Goal: Transaction & Acquisition: Purchase product/service

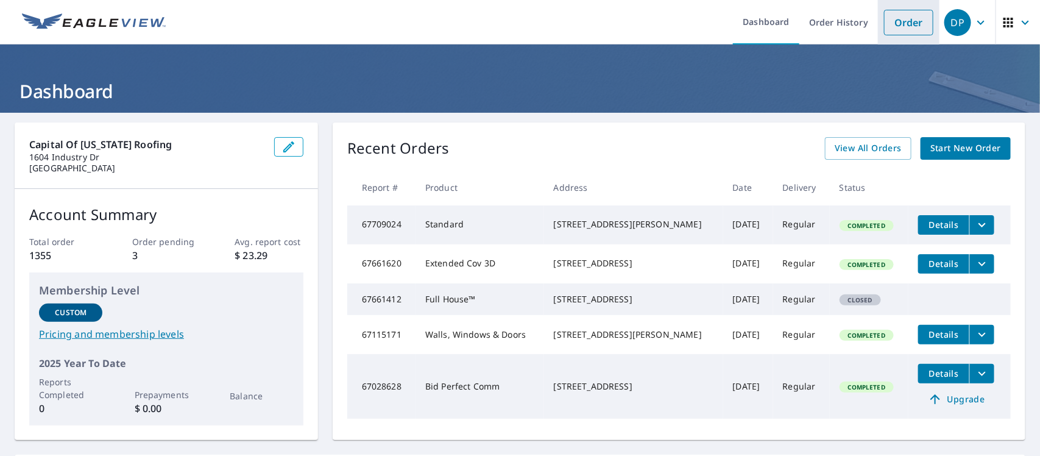
click at [897, 20] on link "Order" at bounding box center [908, 23] width 49 height 26
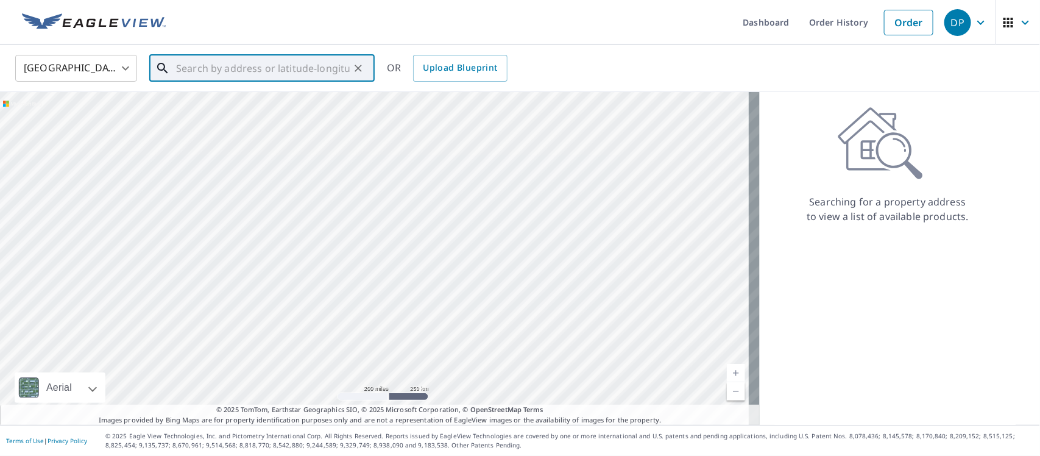
click at [271, 66] on input "text" at bounding box center [263, 68] width 174 height 34
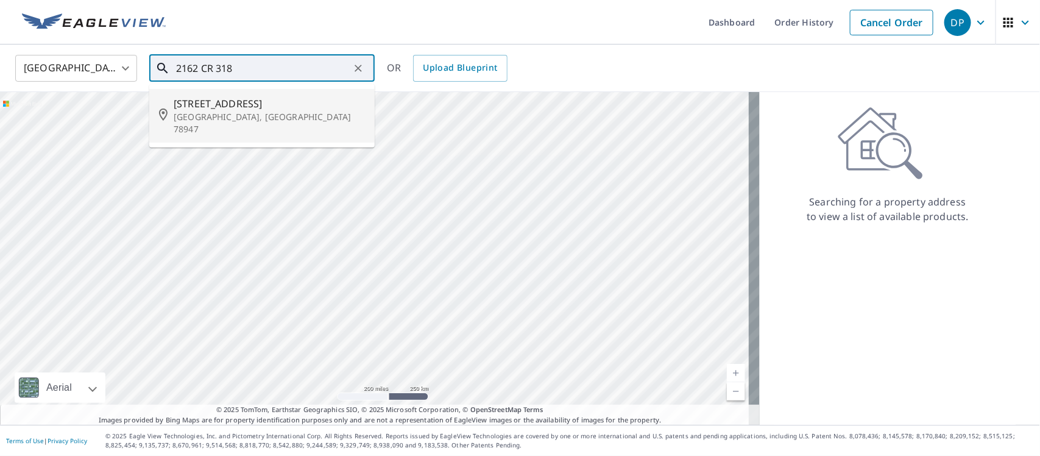
click at [251, 98] on span "[STREET_ADDRESS]" at bounding box center [269, 103] width 191 height 15
type input "[STREET_ADDRESS]"
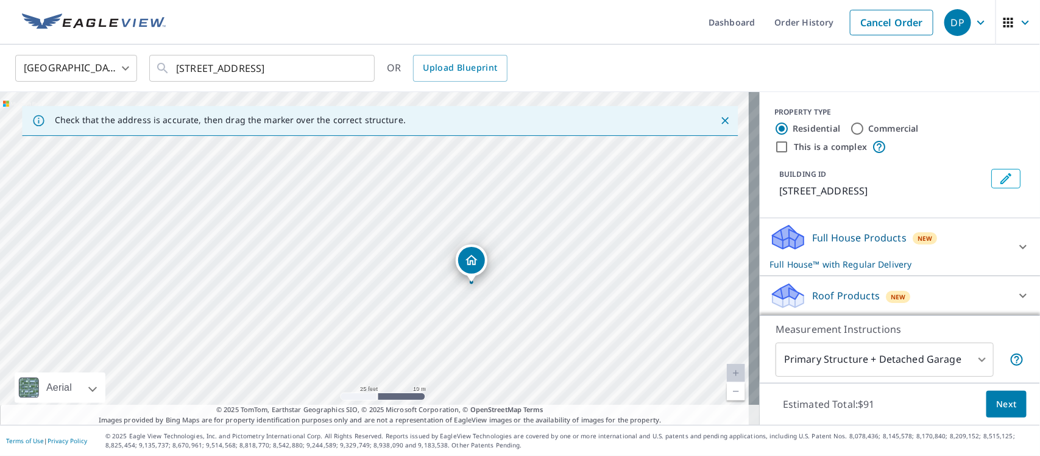
scroll to position [95, 0]
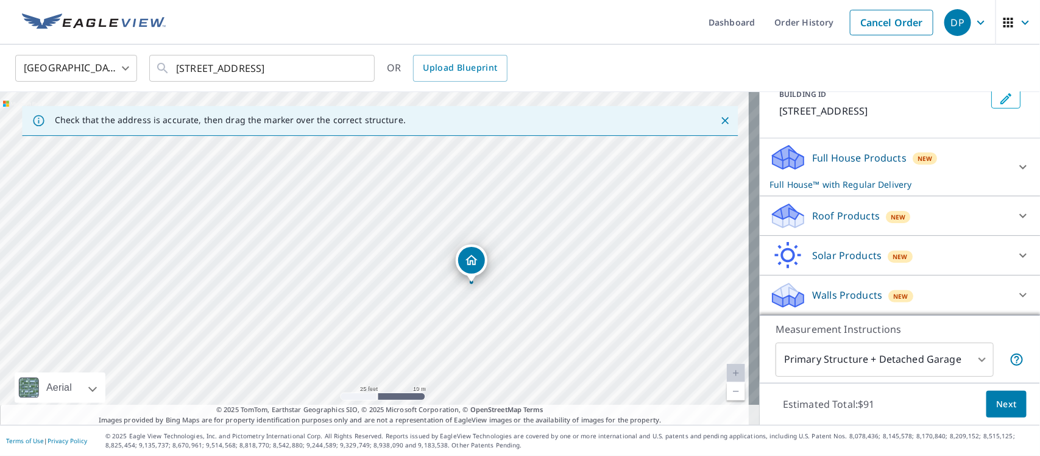
click at [952, 168] on div "Full House Products New Full House™ with Regular Delivery" at bounding box center [889, 167] width 239 height 48
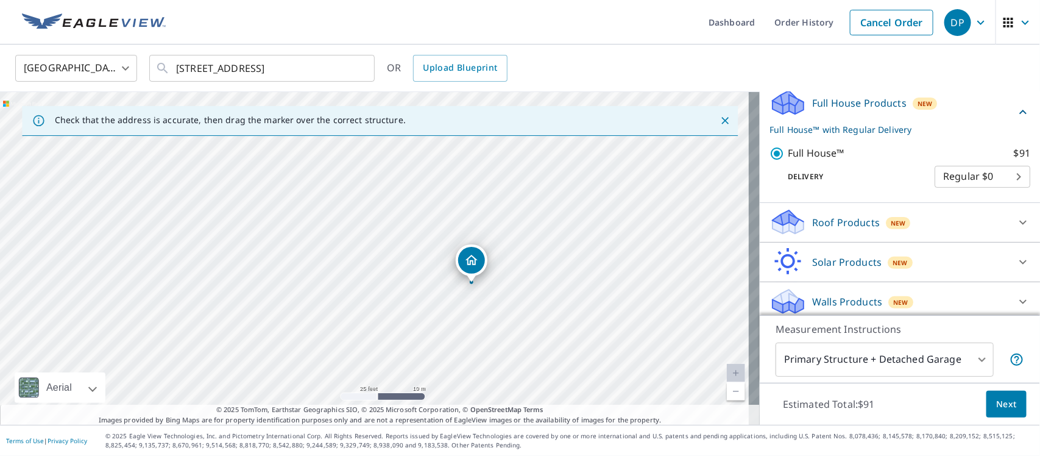
scroll to position [157, 0]
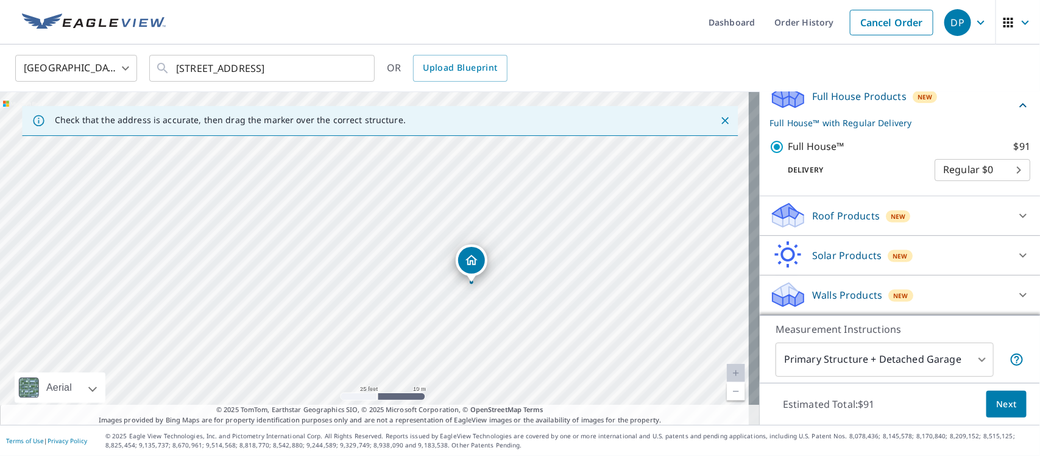
click at [945, 291] on div "Walls Products New" at bounding box center [889, 294] width 239 height 29
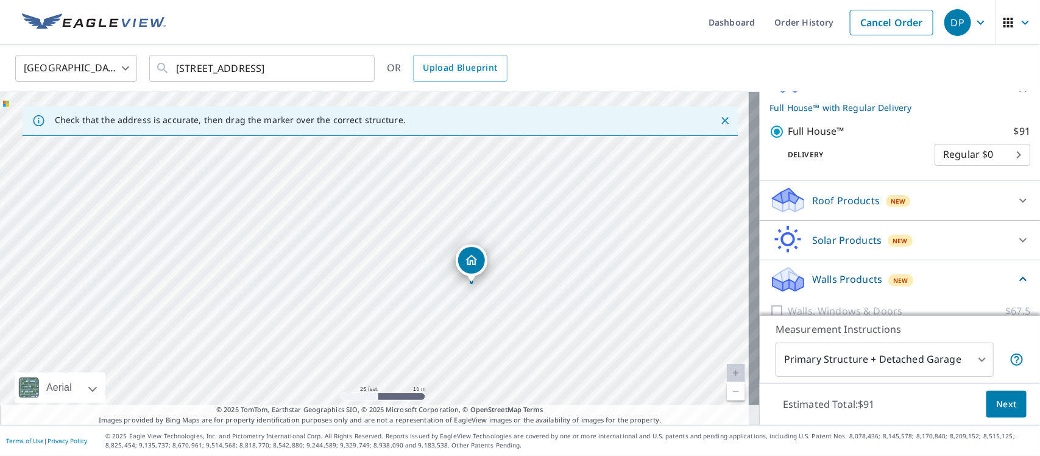
click at [945, 291] on div "Walls Products New" at bounding box center [893, 279] width 246 height 29
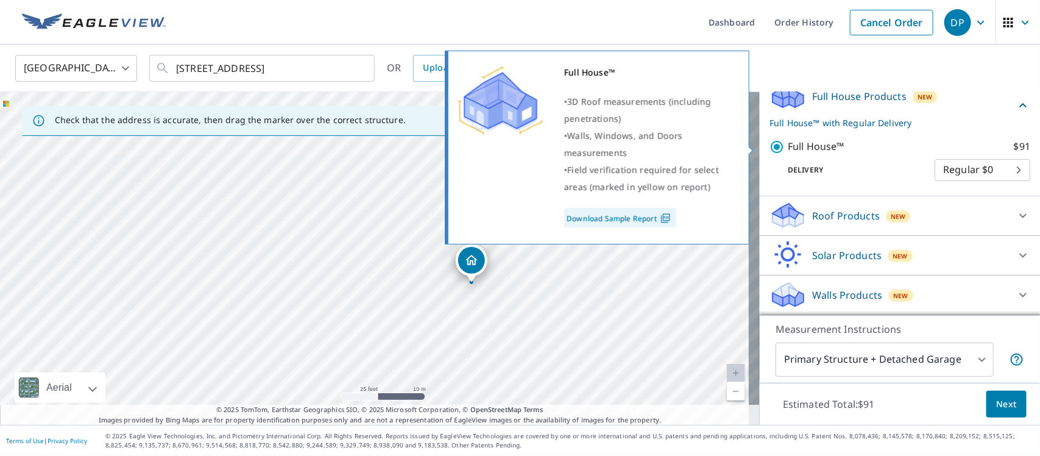
click at [770, 147] on input "Full House™ $91" at bounding box center [779, 147] width 18 height 15
checkbox input "false"
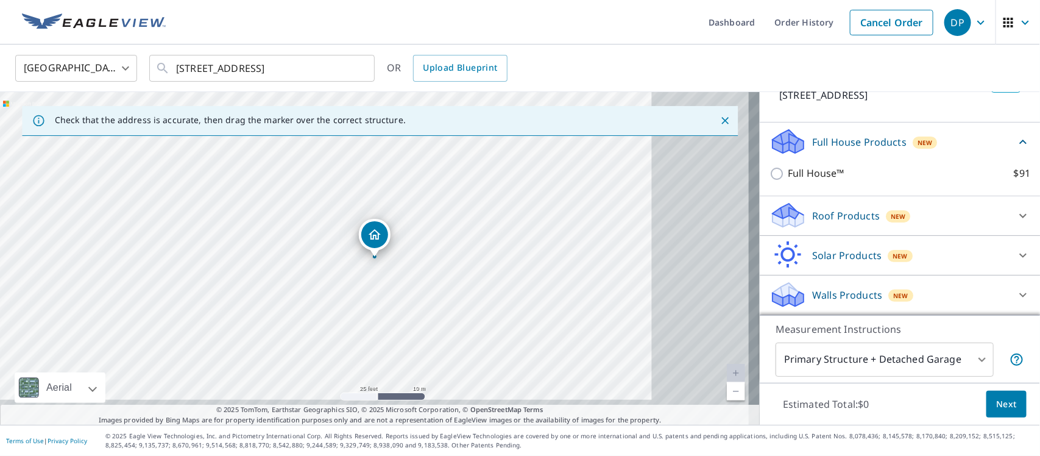
scroll to position [112, 0]
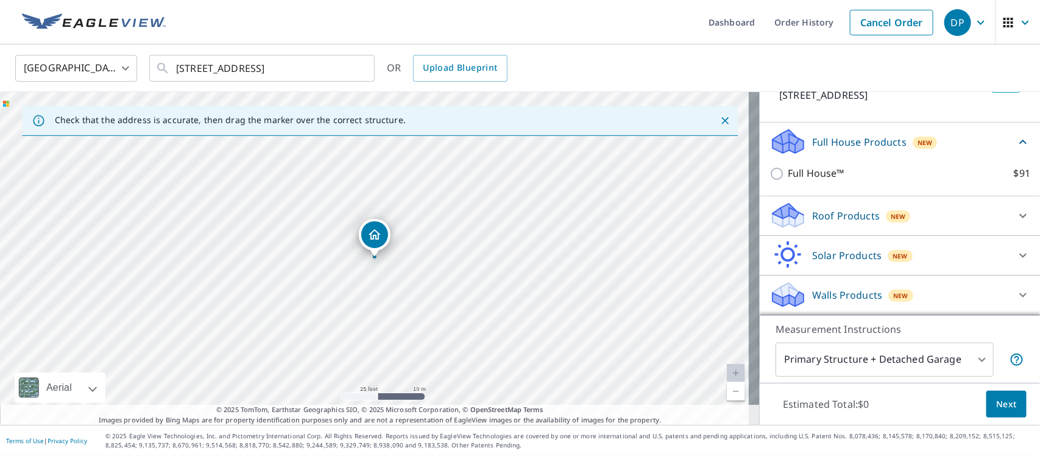
click at [906, 290] on div "Walls Products New" at bounding box center [889, 294] width 239 height 29
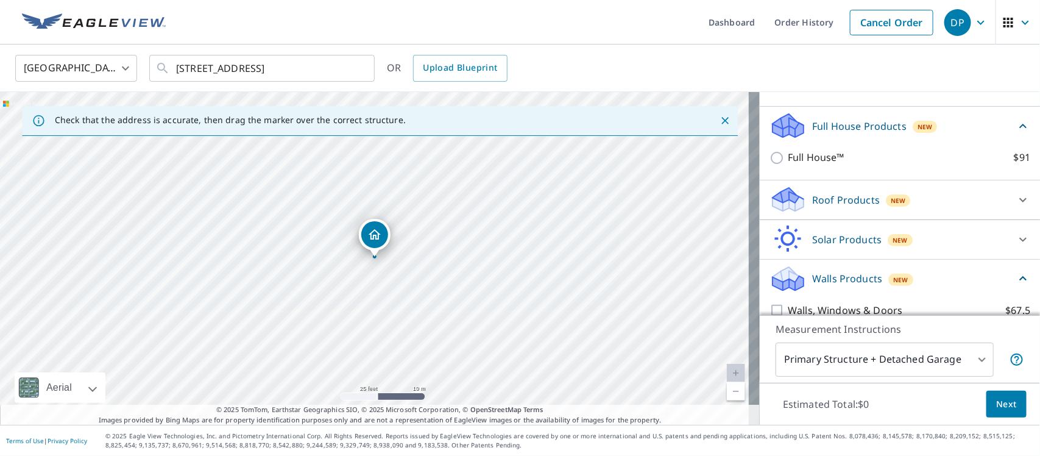
click at [946, 290] on div "Walls Products New" at bounding box center [893, 278] width 246 height 29
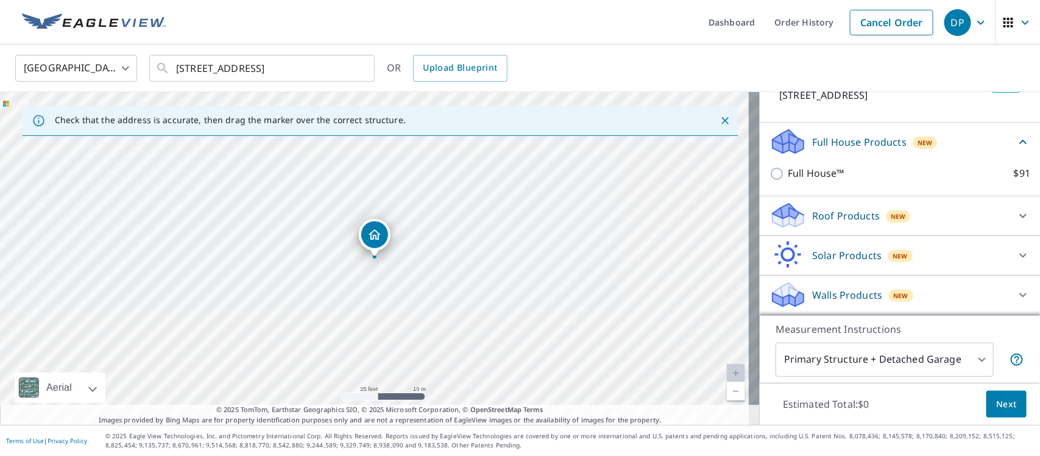
scroll to position [111, 0]
click at [1016, 291] on icon at bounding box center [1023, 295] width 15 height 15
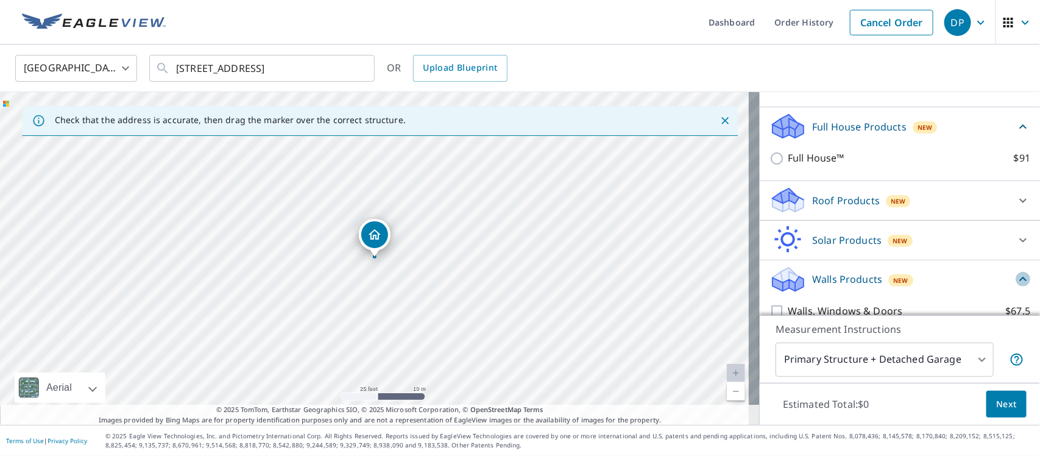
click at [1016, 286] on icon at bounding box center [1023, 279] width 15 height 15
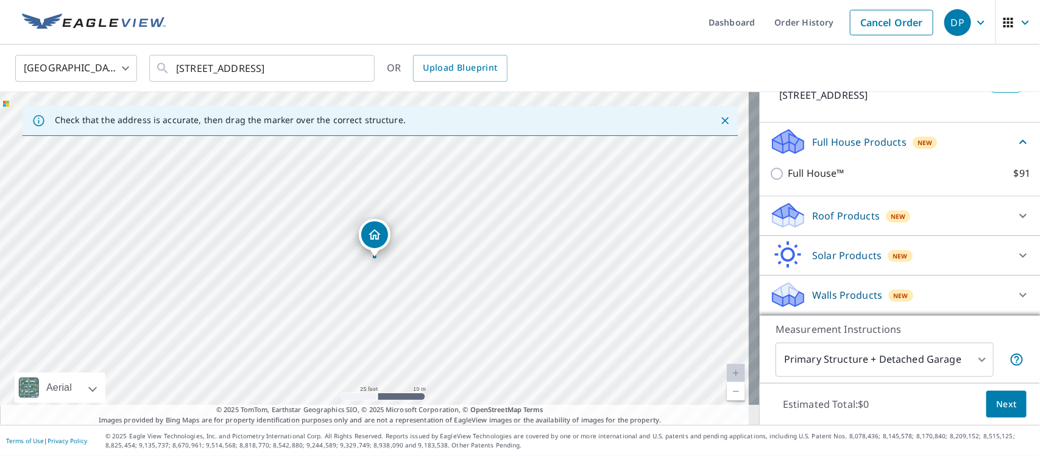
click at [859, 297] on p "Walls Products" at bounding box center [847, 295] width 70 height 15
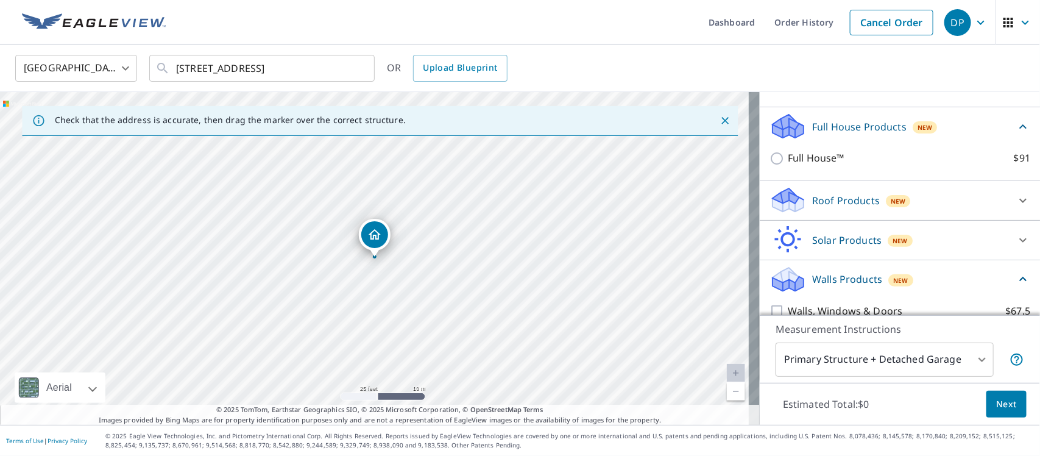
click at [859, 286] on p "Walls Products" at bounding box center [847, 279] width 70 height 15
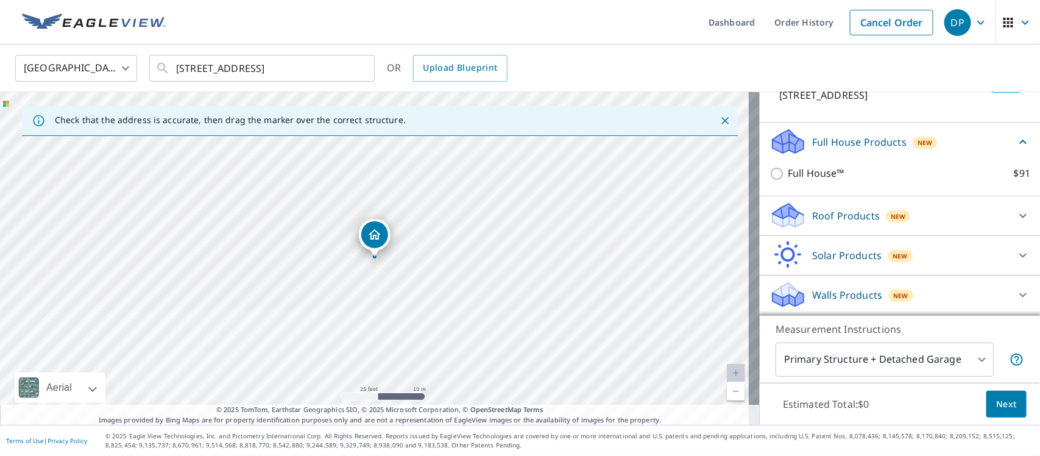
click at [859, 297] on p "Walls Products" at bounding box center [847, 295] width 70 height 15
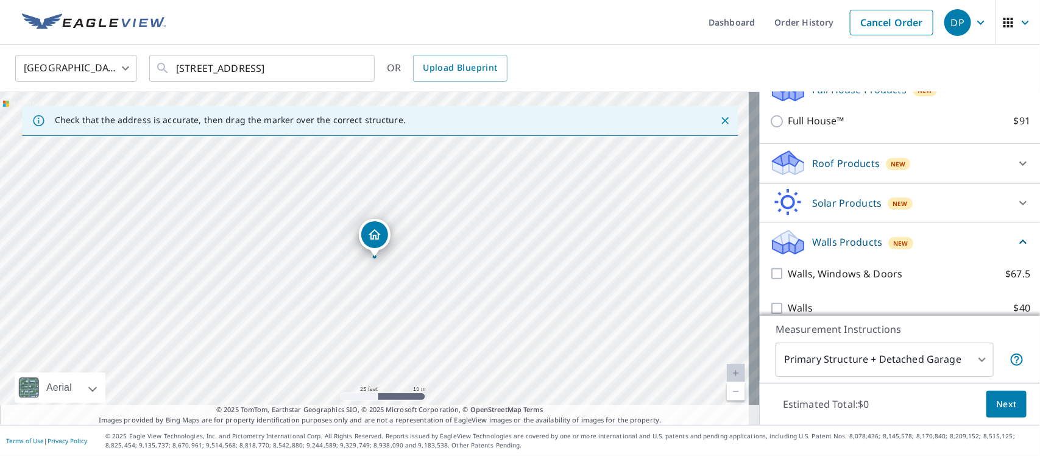
scroll to position [180, 0]
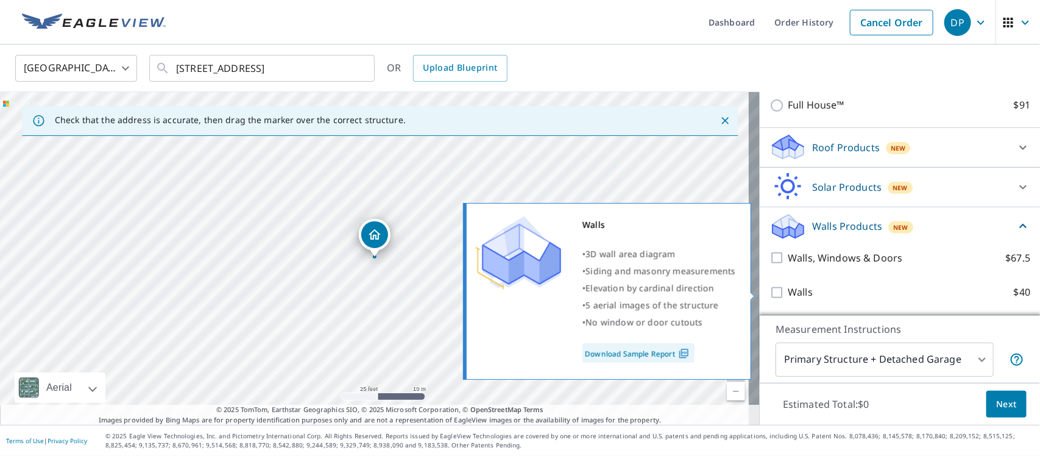
click at [859, 297] on label "Walls $40" at bounding box center [909, 292] width 243 height 15
click at [788, 297] on input "Walls $40" at bounding box center [779, 292] width 18 height 15
checkbox input "true"
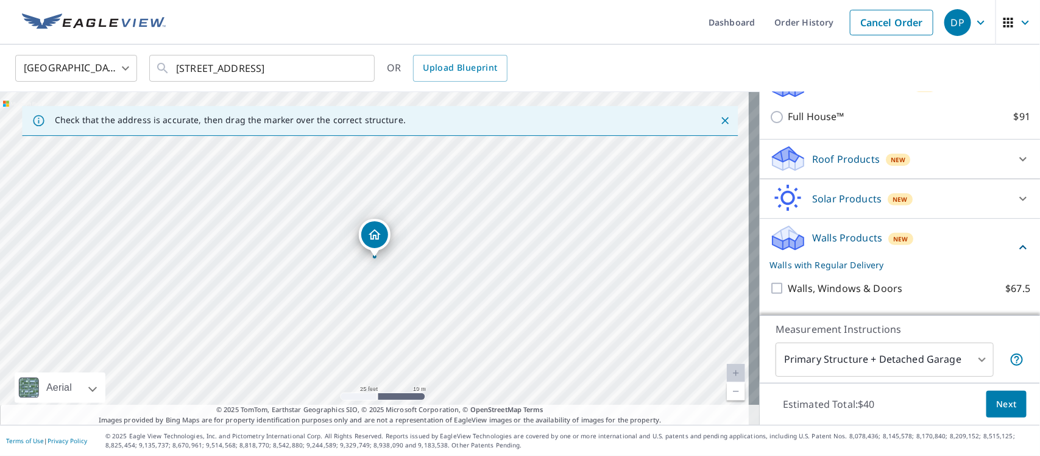
scroll to position [0, 0]
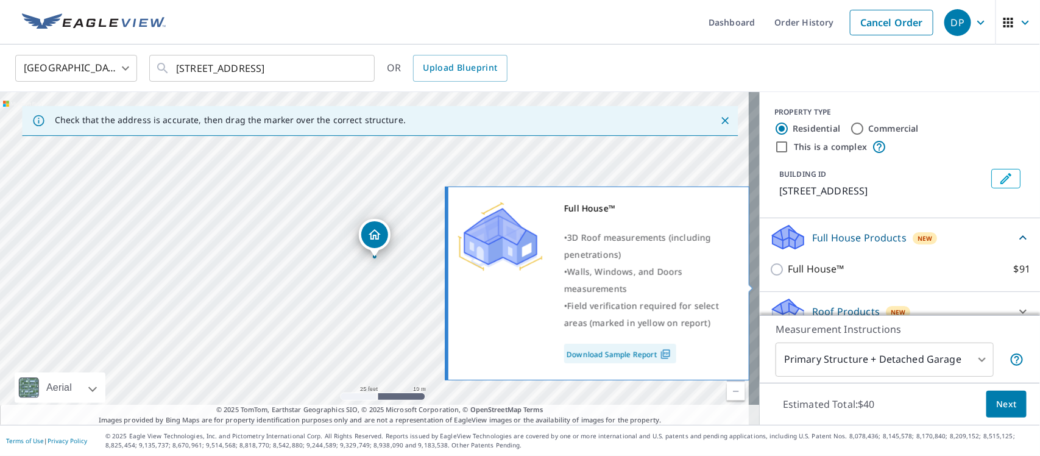
click at [867, 277] on label "Full House™ $91" at bounding box center [909, 268] width 243 height 15
click at [788, 277] on input "Full House™ $91" at bounding box center [779, 269] width 18 height 15
checkbox input "true"
checkbox input "false"
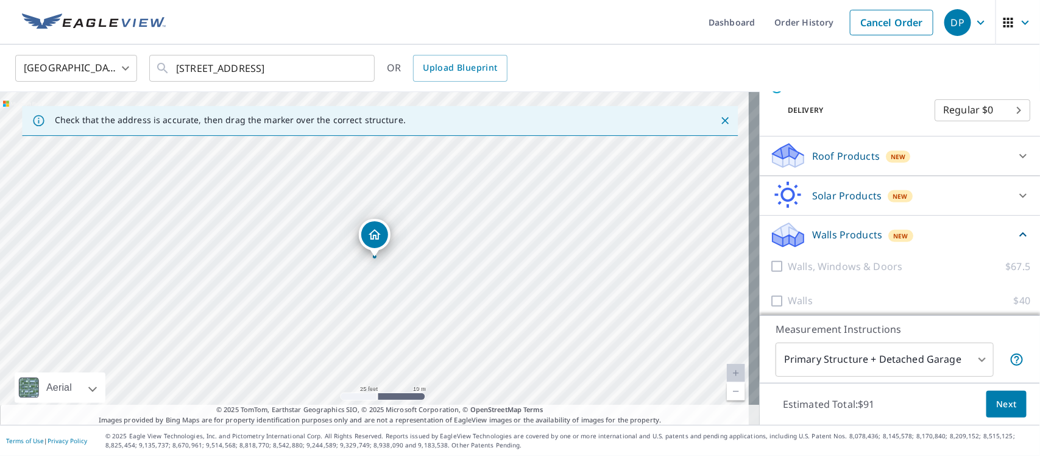
scroll to position [226, 0]
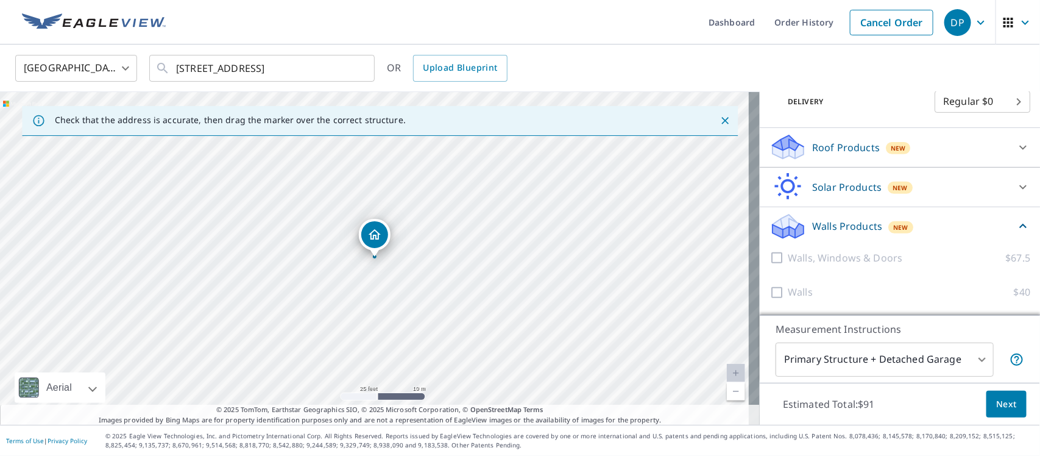
click at [975, 360] on body "DP DP Dashboard Order History Cancel Order DP United States US ​ 2162 County Ro…" at bounding box center [520, 228] width 1040 height 456
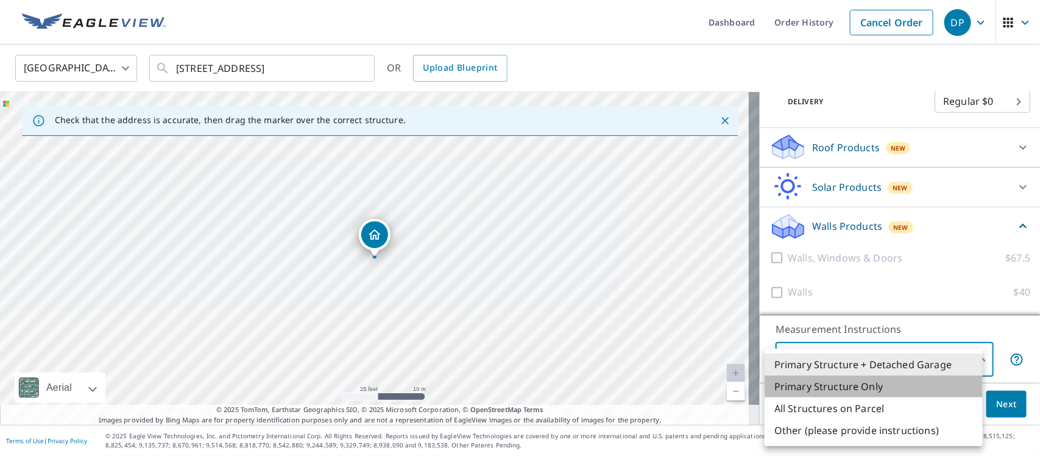
click at [852, 377] on li "Primary Structure Only" at bounding box center [874, 386] width 218 height 22
type input "2"
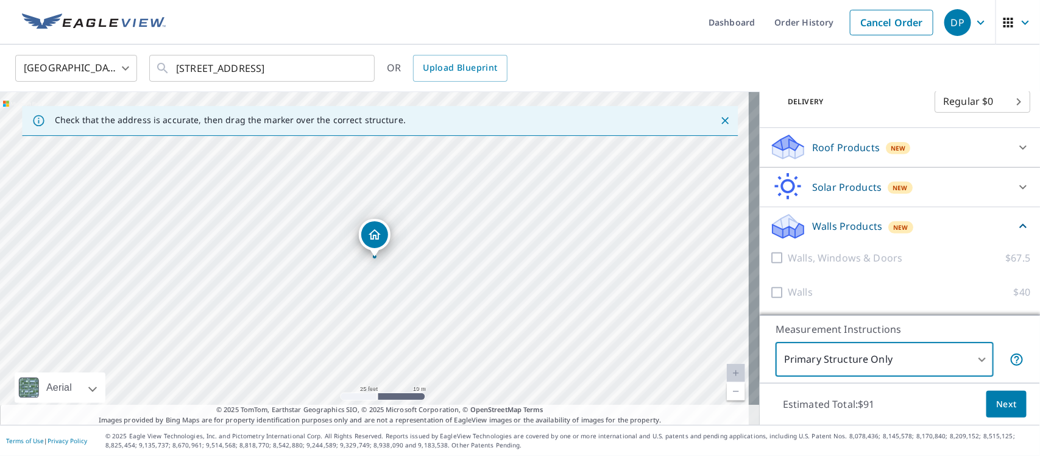
click at [996, 405] on span "Next" at bounding box center [1006, 404] width 21 height 15
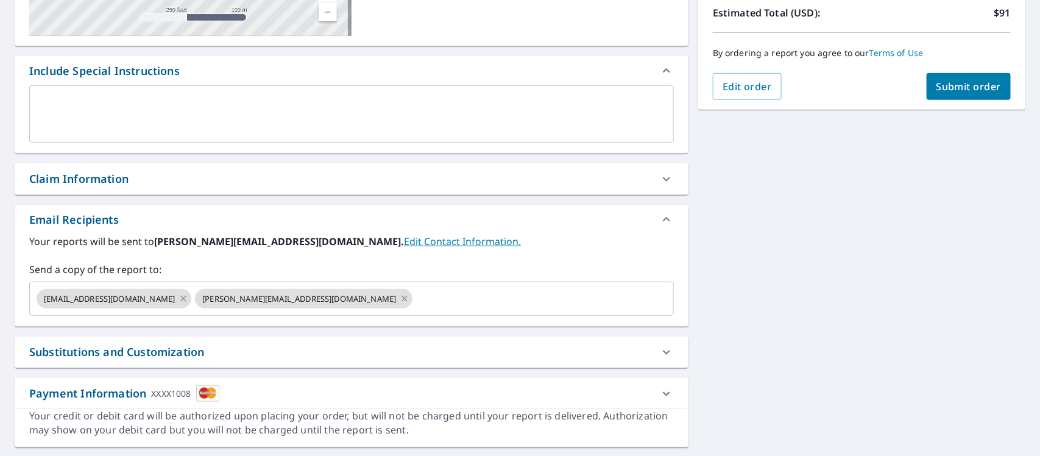
scroll to position [305, 0]
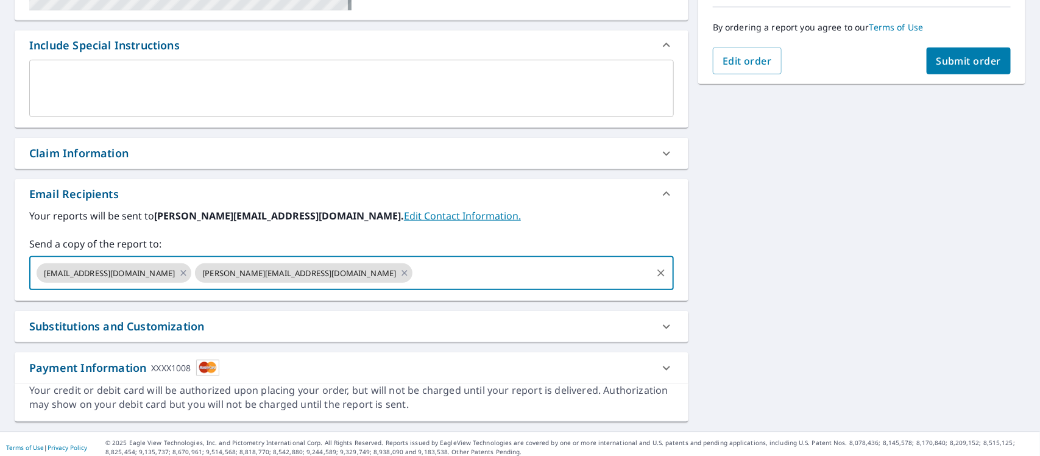
click at [414, 268] on input "text" at bounding box center [532, 272] width 236 height 23
type input "wayne@capitaloftexasroofing.com"
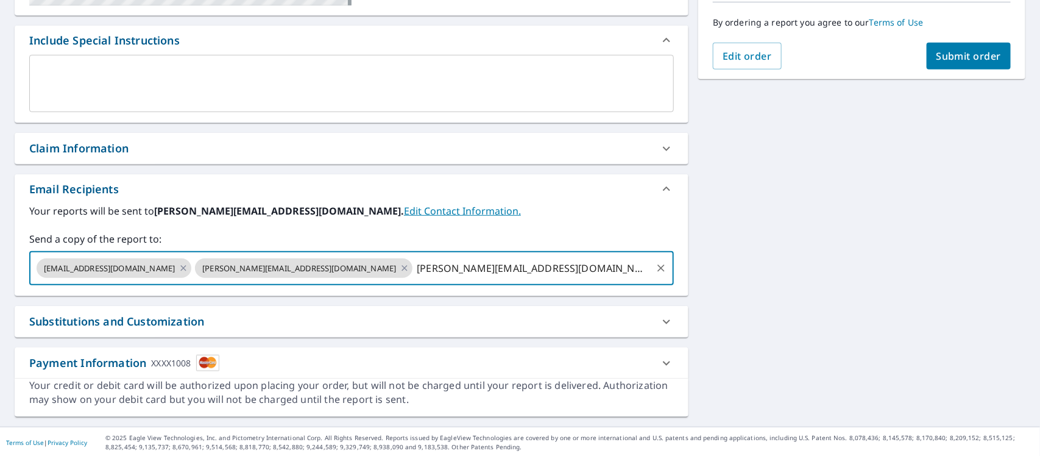
scroll to position [311, 0]
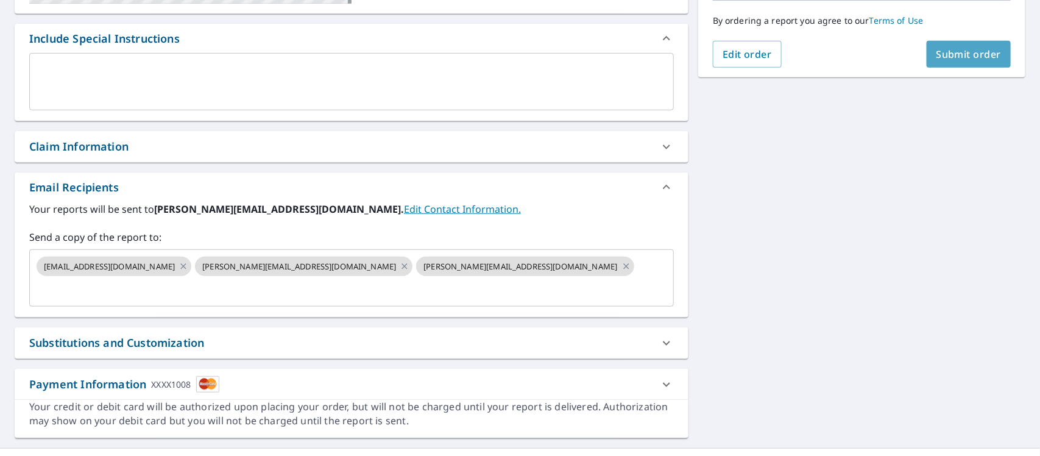
click at [952, 43] on button "Submit order" at bounding box center [969, 54] width 85 height 27
checkbox input "true"
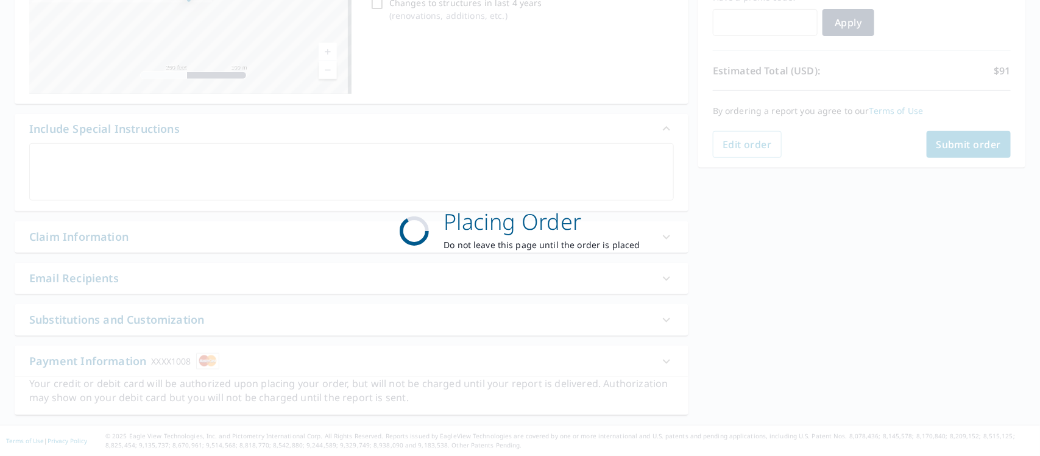
scroll to position [221, 0]
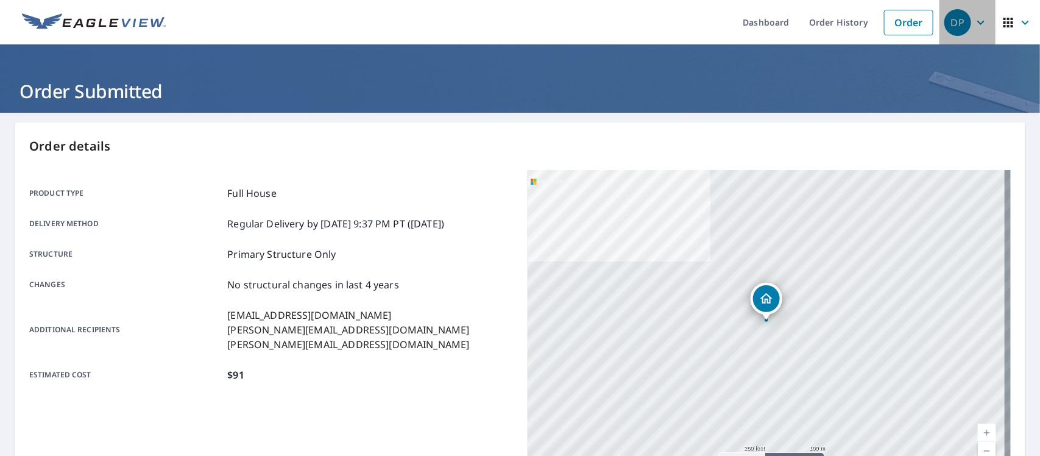
click at [974, 22] on icon "button" at bounding box center [981, 22] width 15 height 15
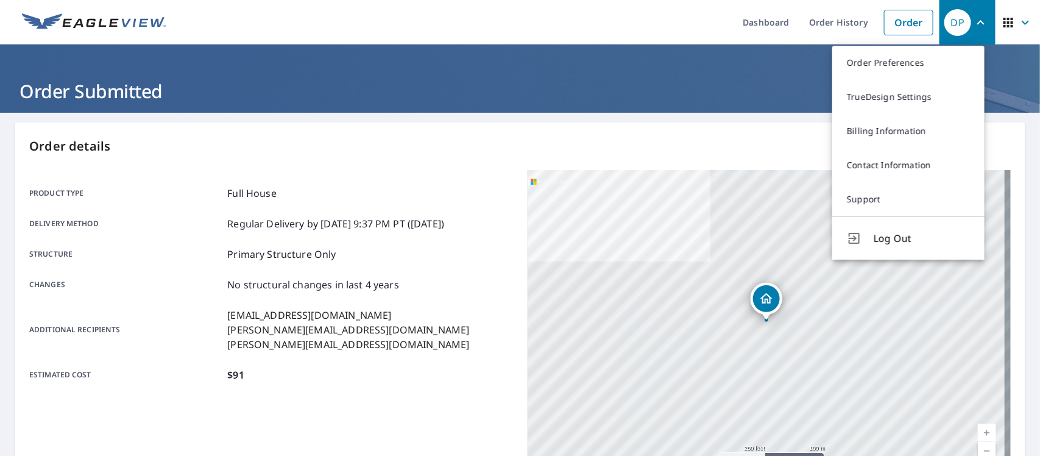
click at [1018, 19] on icon "button" at bounding box center [1025, 22] width 15 height 15
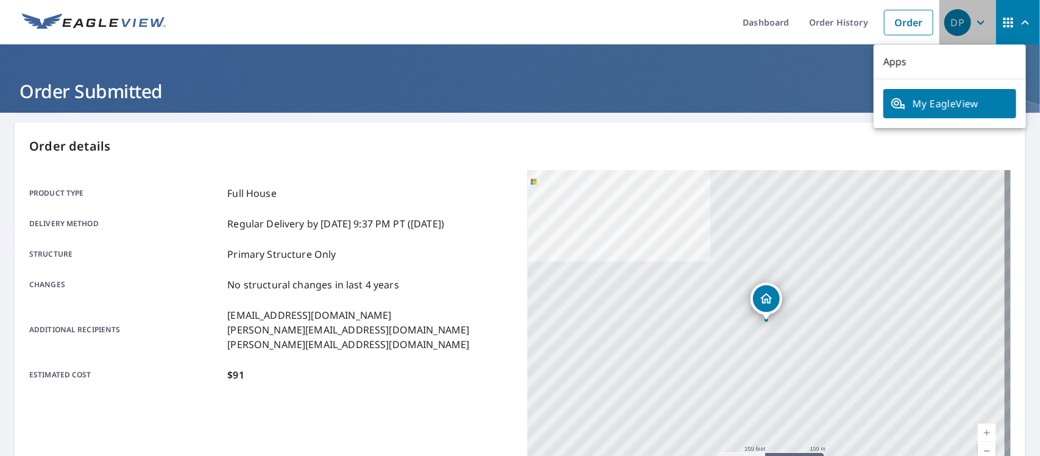
click at [974, 19] on icon "button" at bounding box center [981, 22] width 15 height 15
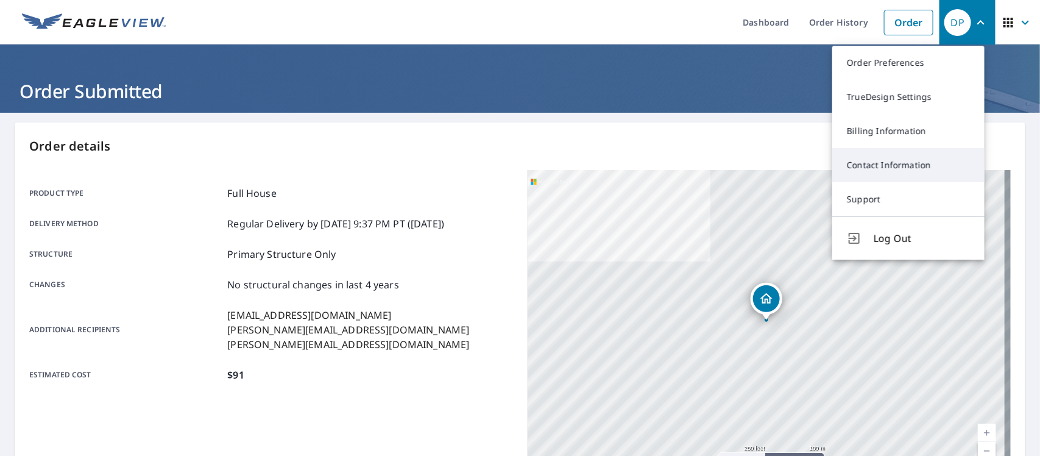
click at [902, 163] on link "Contact Information" at bounding box center [908, 165] width 152 height 34
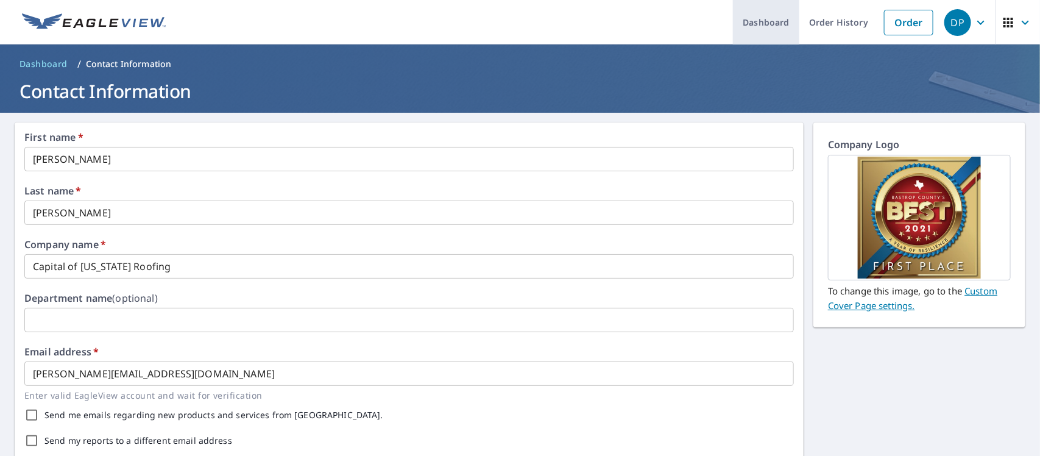
click at [764, 23] on link "Dashboard" at bounding box center [766, 22] width 66 height 44
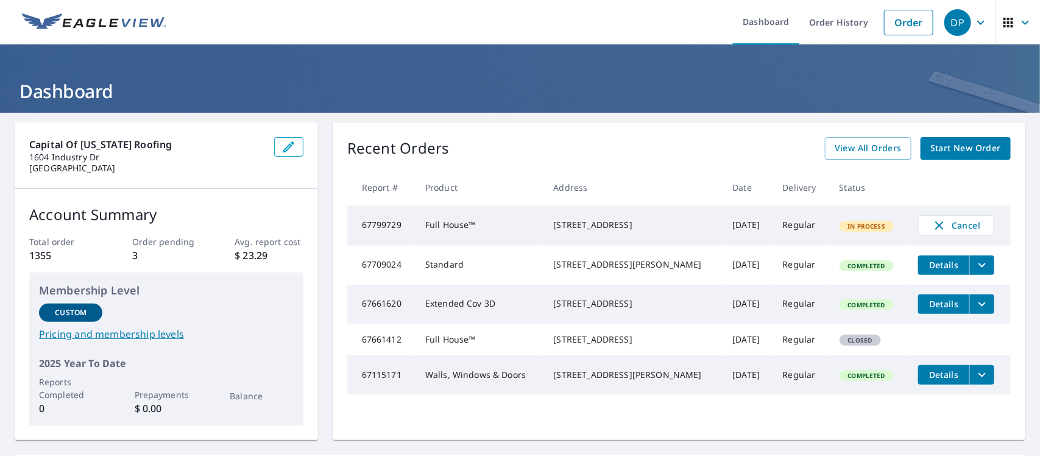
click at [976, 23] on icon "button" at bounding box center [981, 22] width 15 height 15
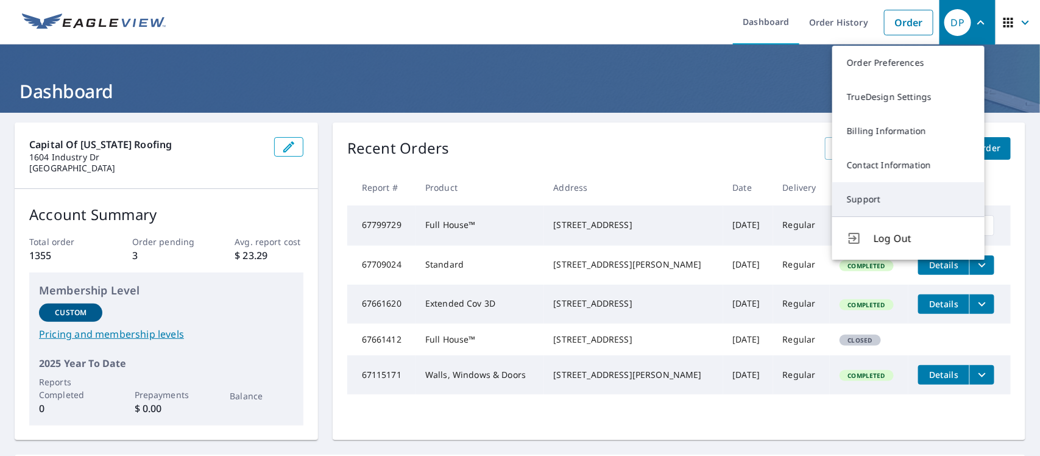
click at [859, 198] on link "Support" at bounding box center [908, 199] width 152 height 34
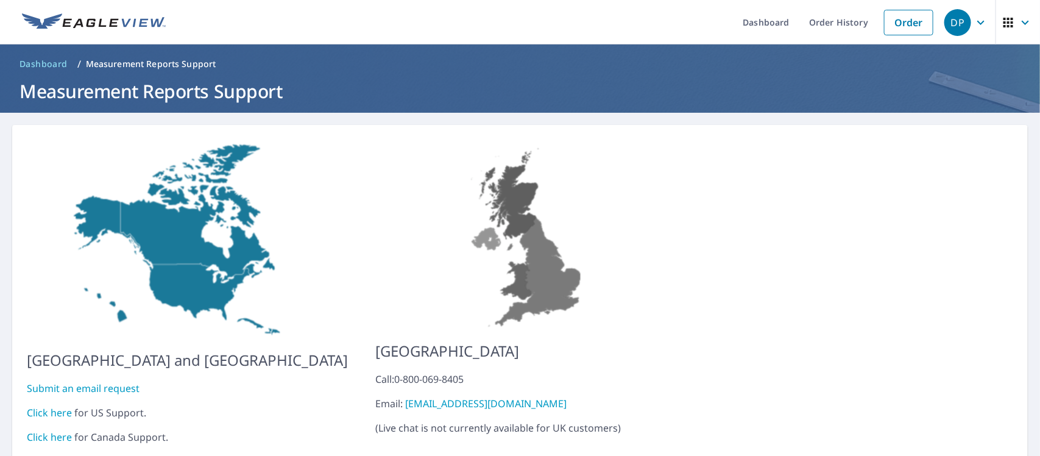
click at [1005, 26] on span "button" at bounding box center [1018, 22] width 34 height 29
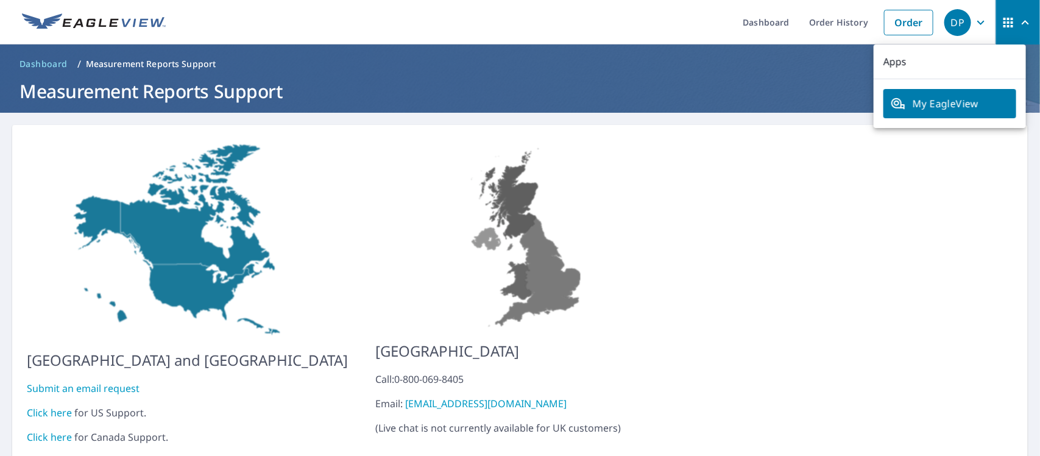
click at [948, 102] on span "My EagleView" at bounding box center [950, 103] width 118 height 15
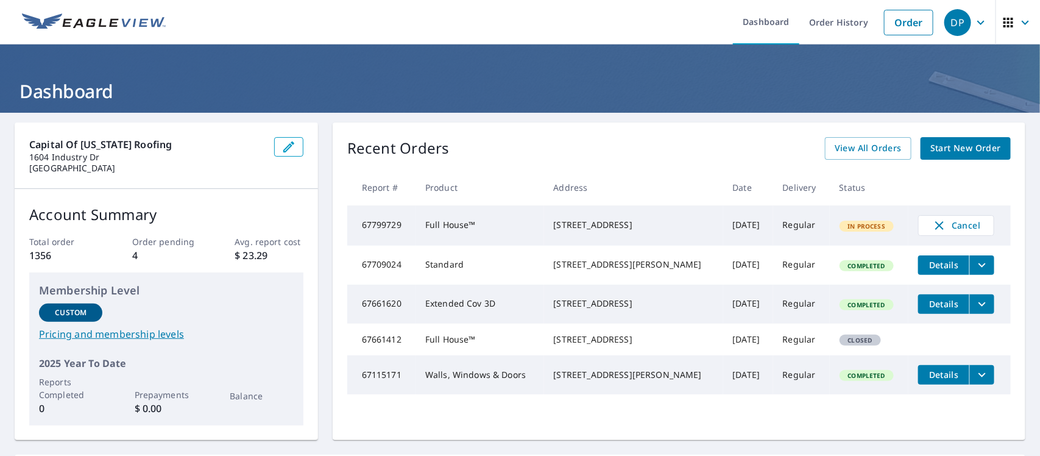
click at [974, 24] on icon "button" at bounding box center [981, 22] width 15 height 15
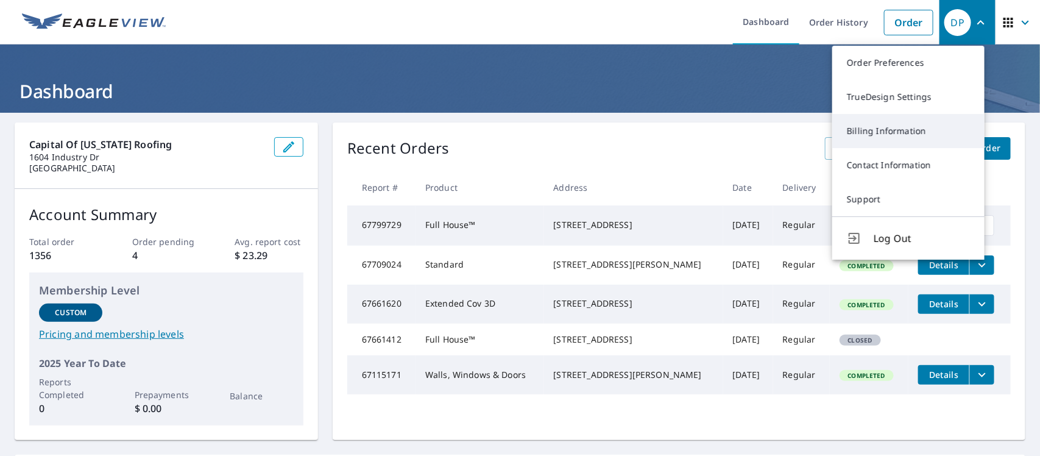
click at [915, 135] on link "Billing Information" at bounding box center [908, 131] width 152 height 34
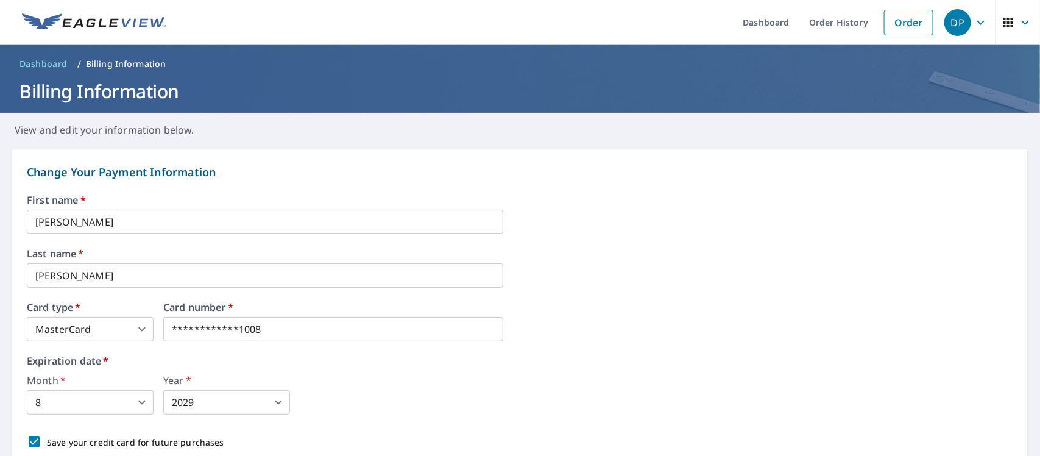
click at [974, 16] on icon "button" at bounding box center [981, 22] width 15 height 15
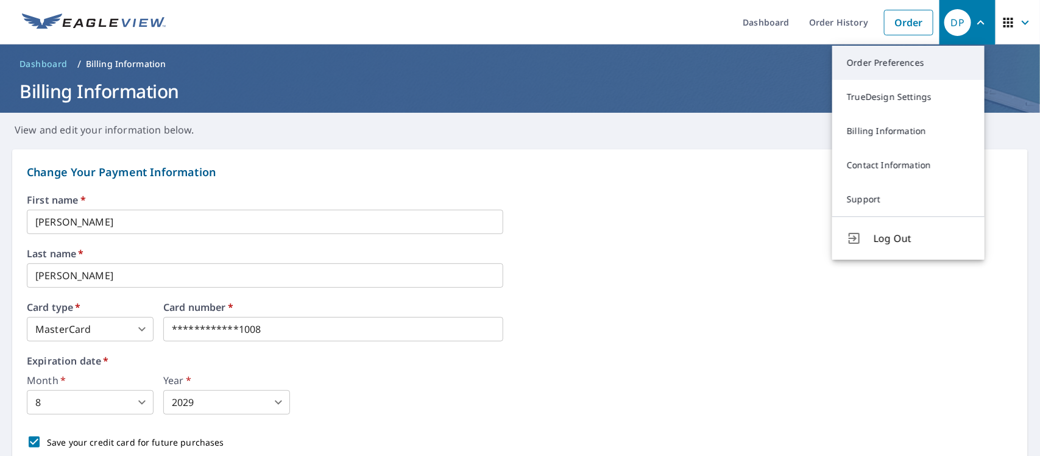
click at [896, 62] on link "Order Preferences" at bounding box center [908, 63] width 152 height 34
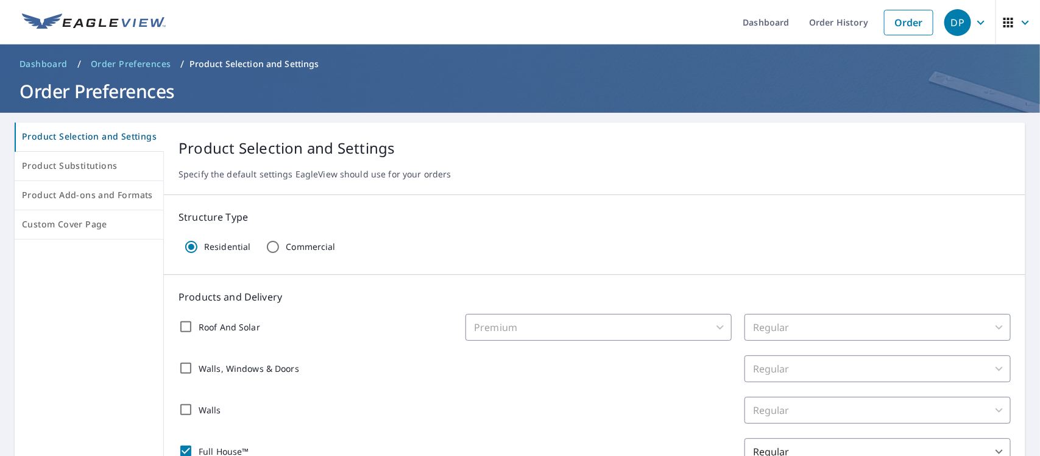
click at [955, 23] on div "DP" at bounding box center [958, 22] width 27 height 27
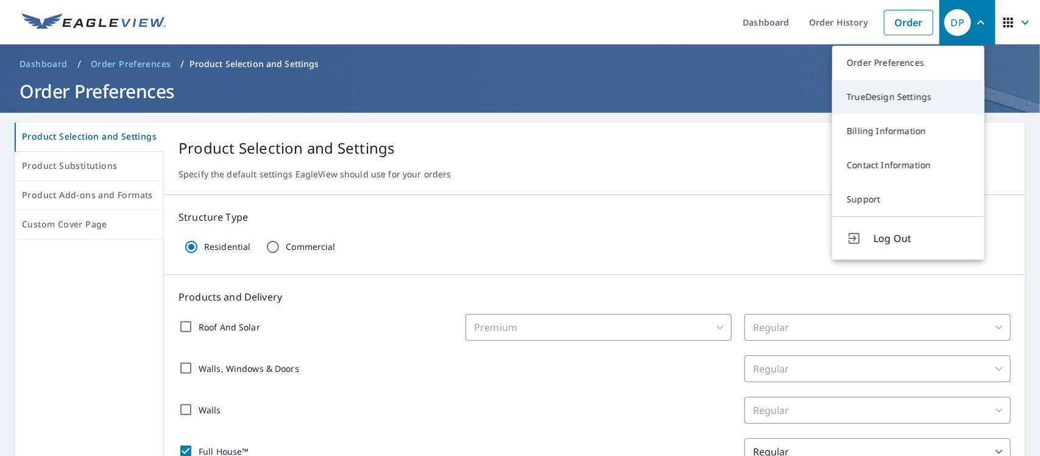
click at [899, 93] on link "TrueDesign Settings" at bounding box center [908, 97] width 152 height 34
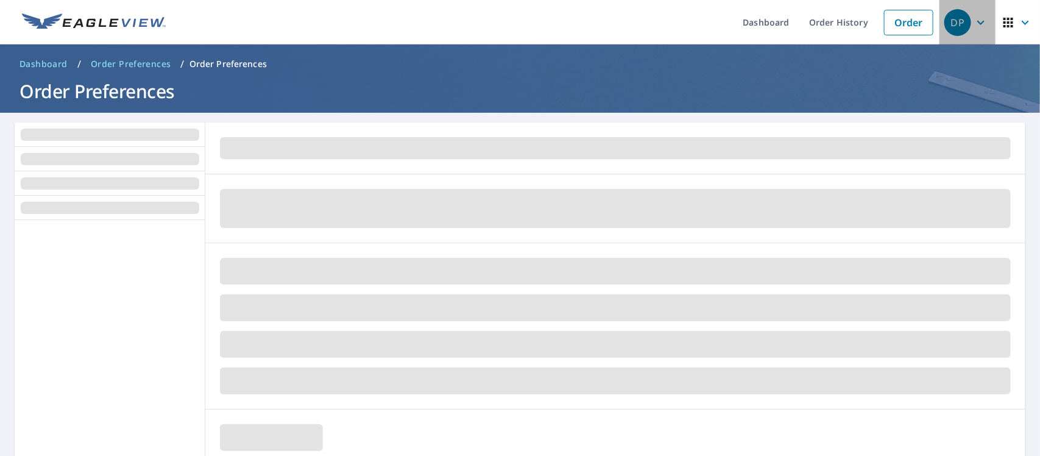
click at [954, 25] on div "DP" at bounding box center [958, 22] width 27 height 27
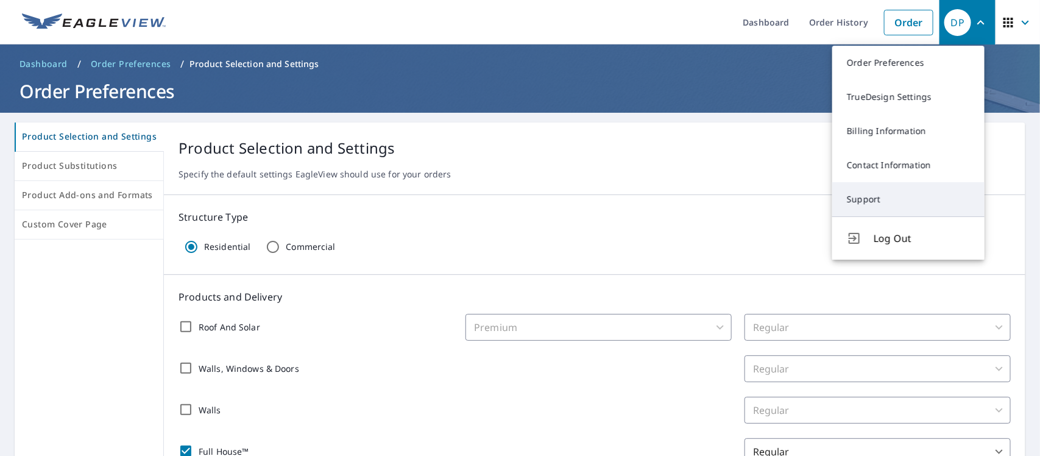
click at [878, 199] on link "Support" at bounding box center [908, 199] width 152 height 34
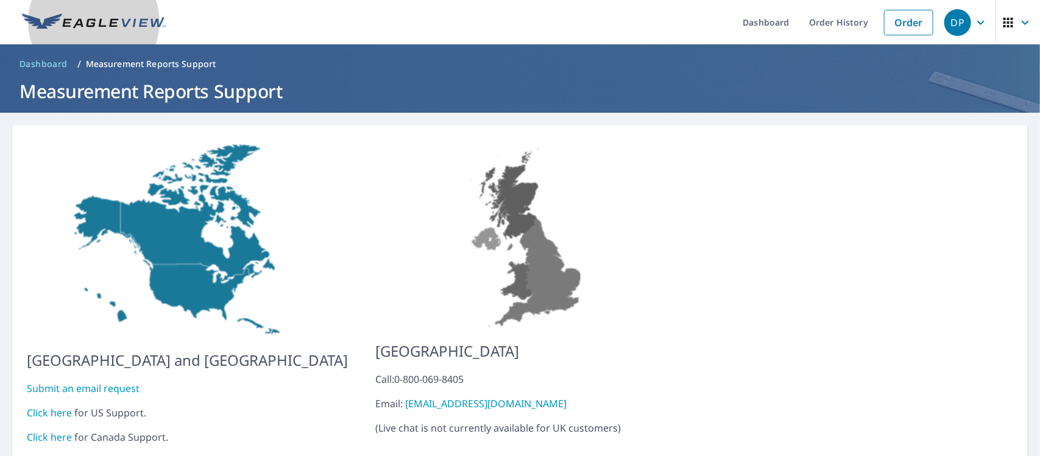
click at [62, 26] on img at bounding box center [94, 22] width 144 height 18
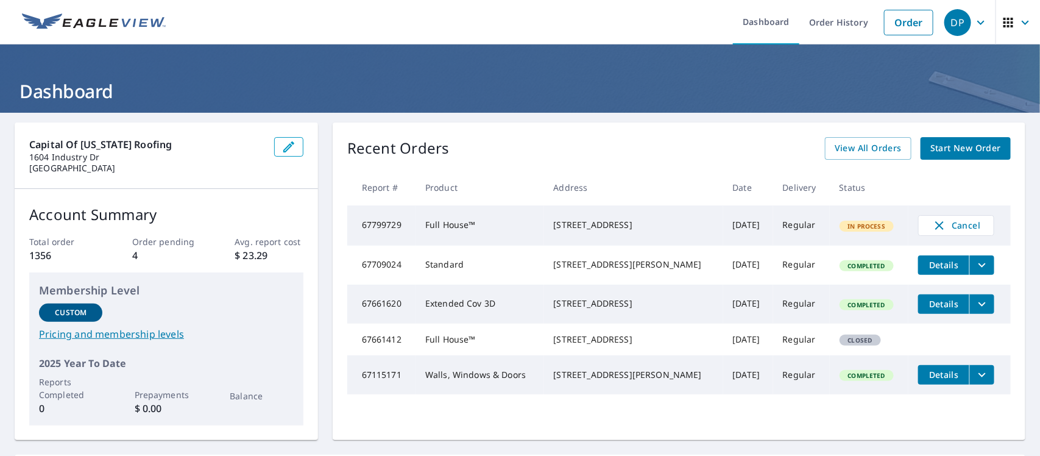
click at [286, 145] on icon "button" at bounding box center [289, 147] width 15 height 15
